Goal: Browse casually

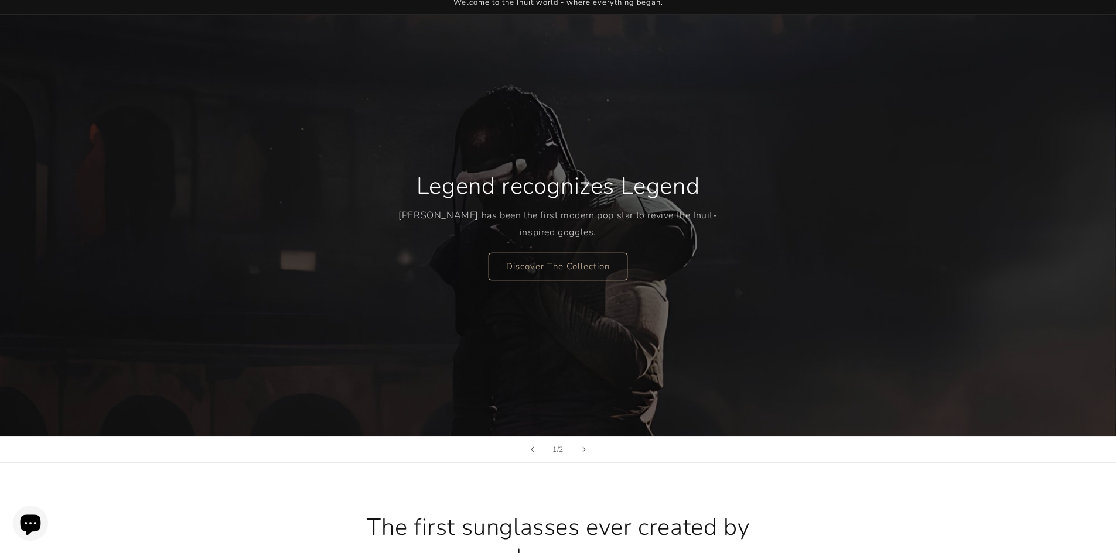
scroll to position [117, 0]
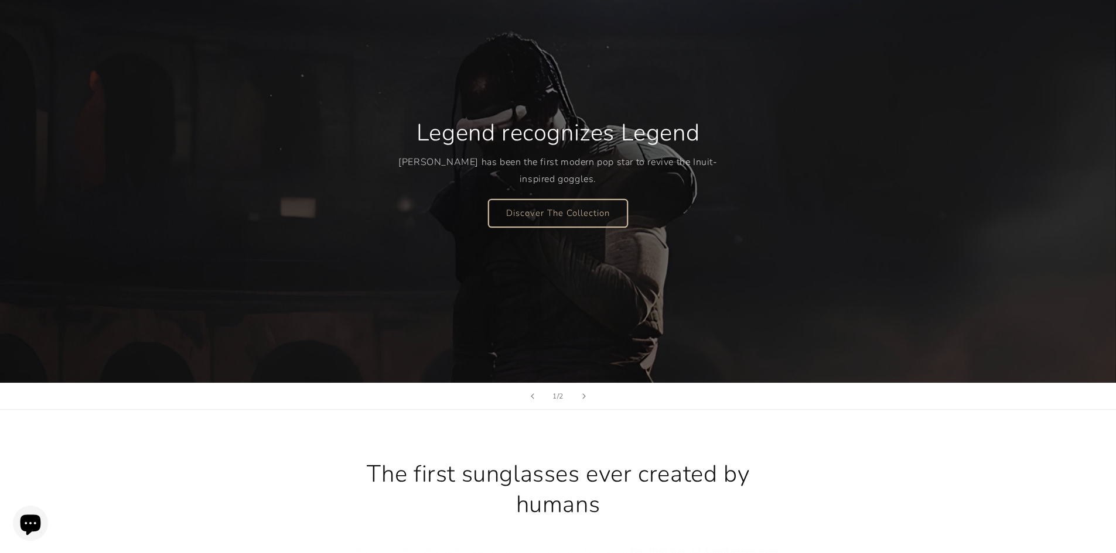
click at [525, 210] on link "Discover The Collection" at bounding box center [557, 213] width 139 height 28
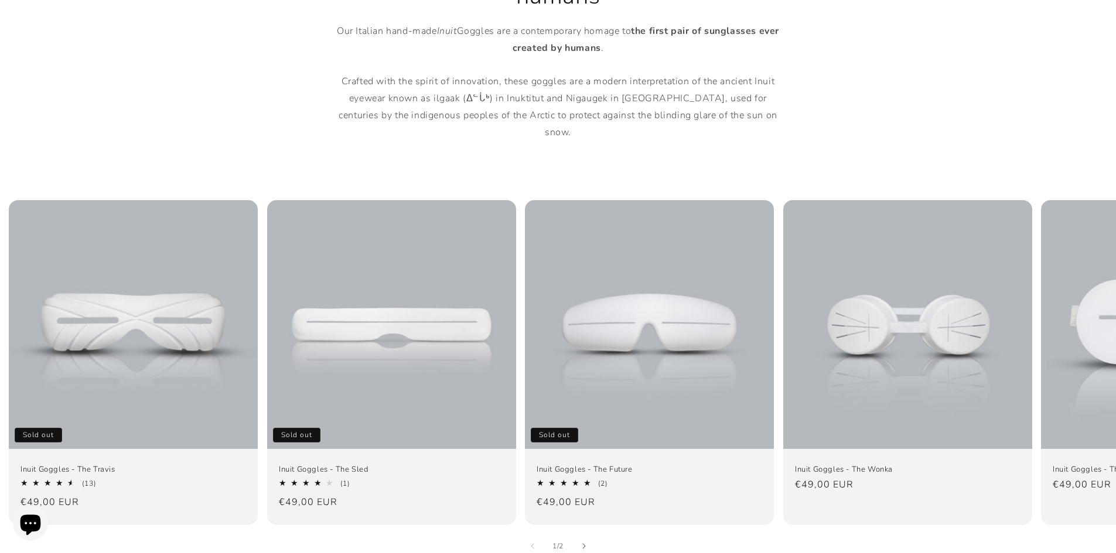
scroll to position [723, 0]
